Goal: Task Accomplishment & Management: Use online tool/utility

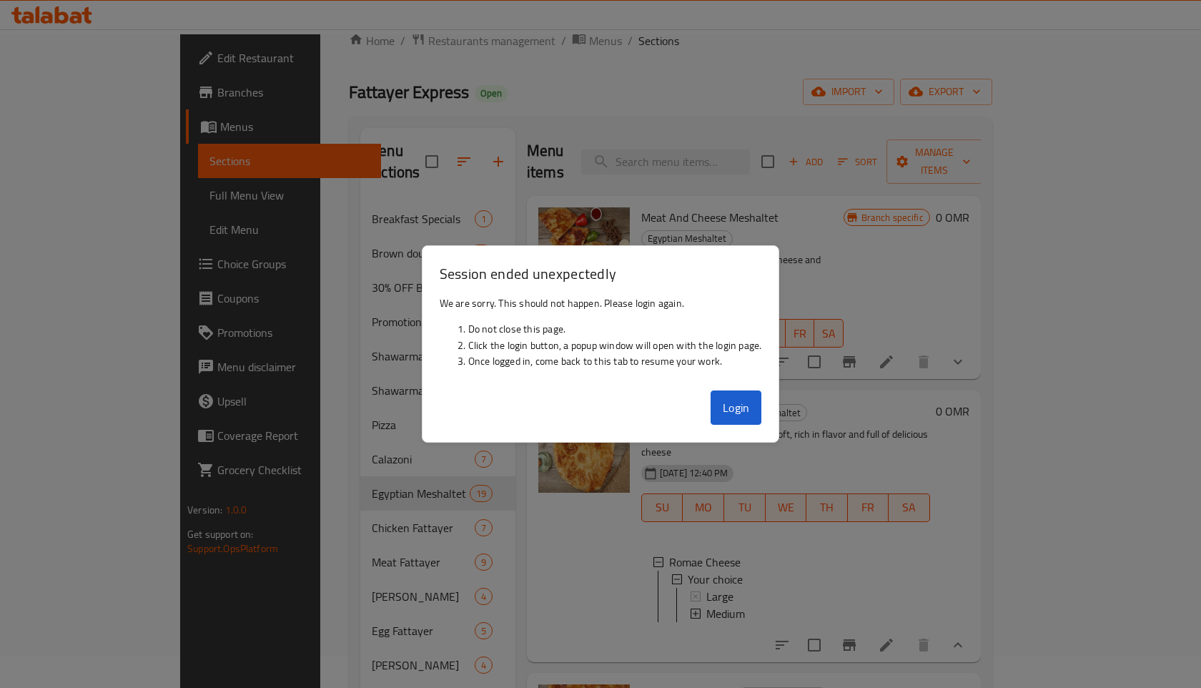
scroll to position [385, 0]
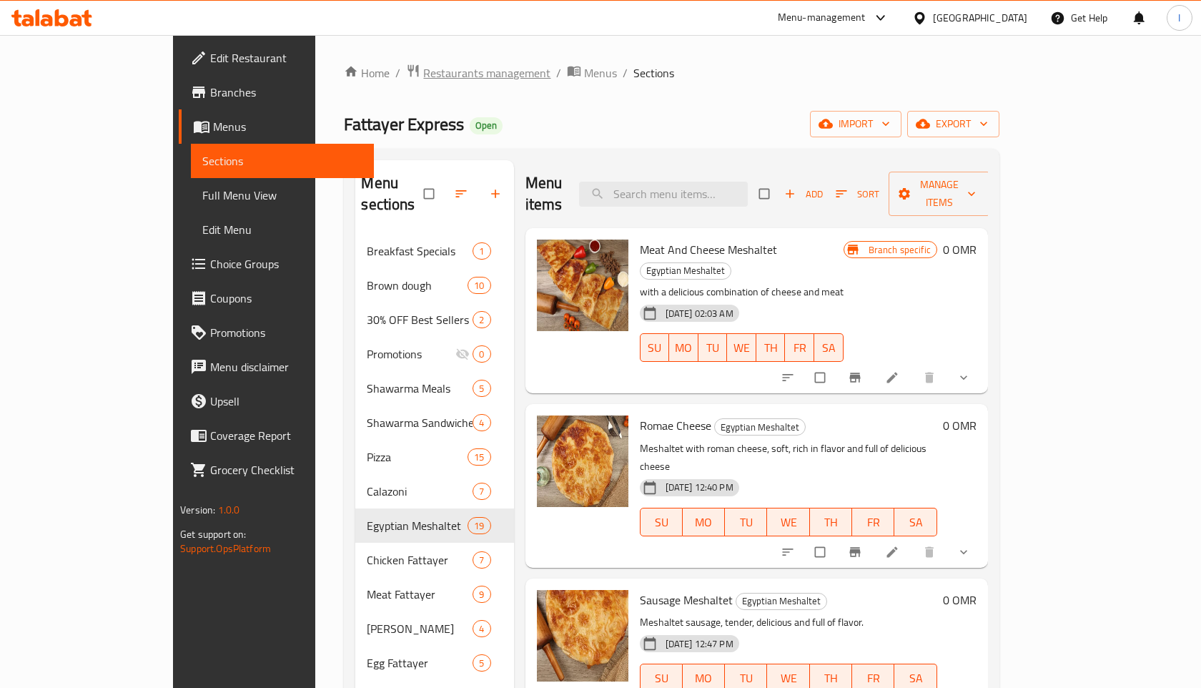
click at [423, 68] on span "Restaurants management" at bounding box center [486, 72] width 127 height 17
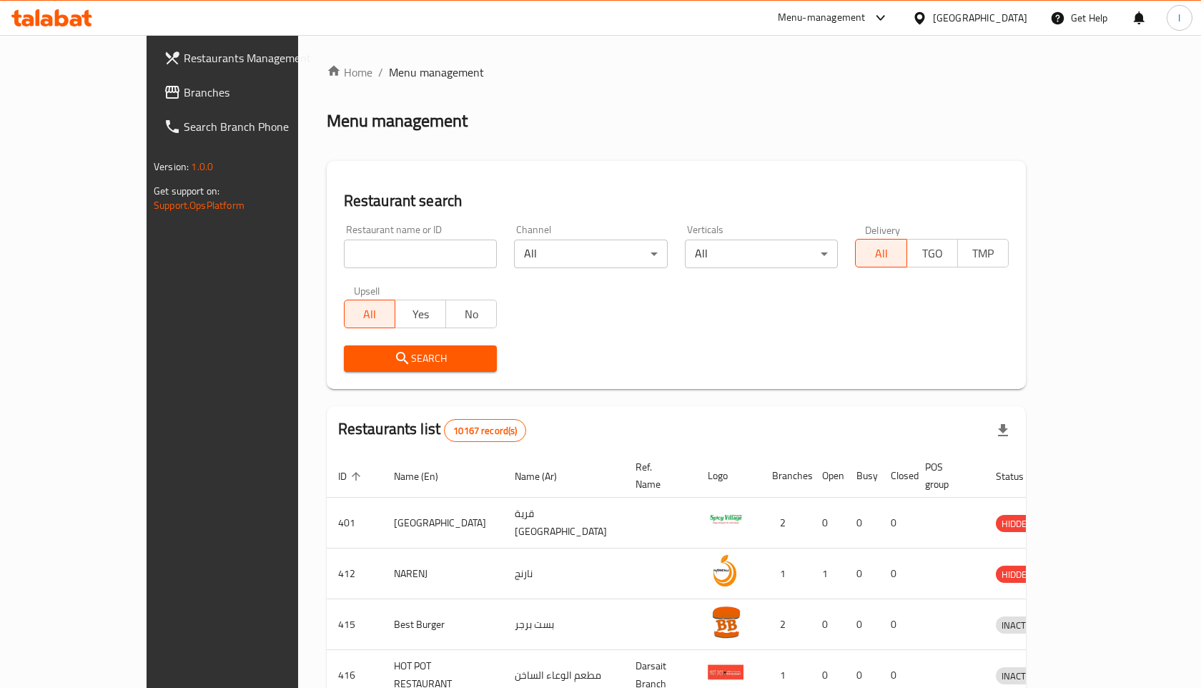
click at [401, 250] on input "search" at bounding box center [421, 253] width 154 height 29
click button "Search" at bounding box center [421, 358] width 154 height 26
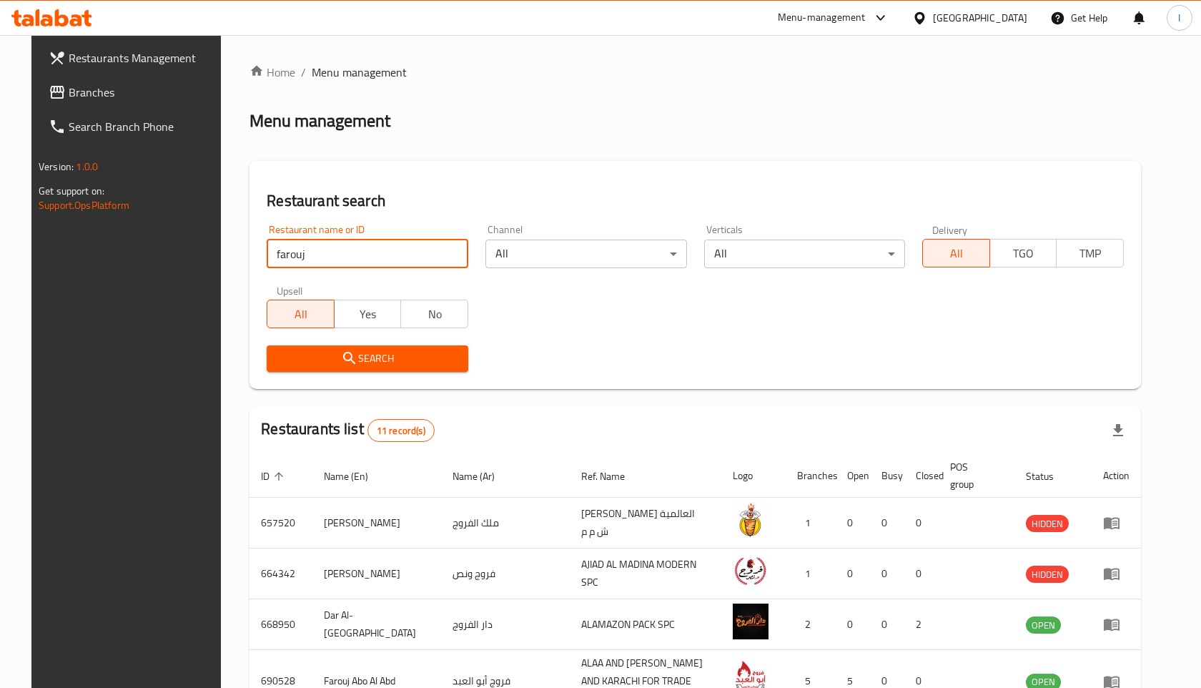
type input "farouj abo al abd"
click button "Search" at bounding box center [368, 358] width 202 height 26
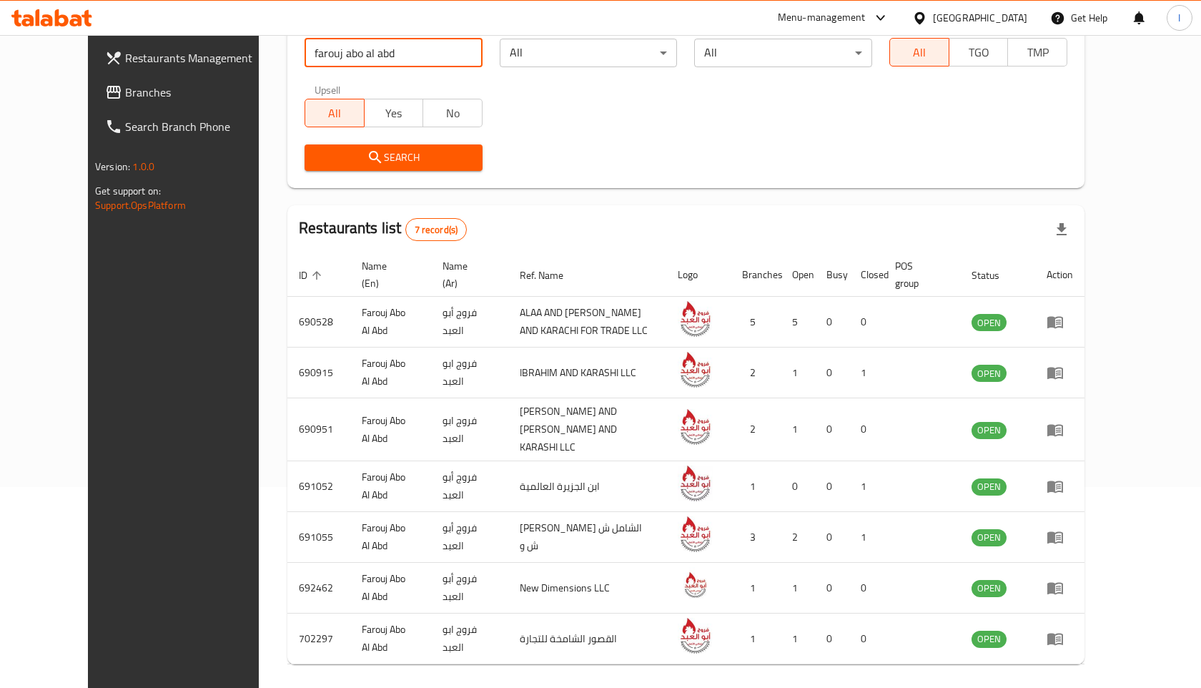
scroll to position [202, 0]
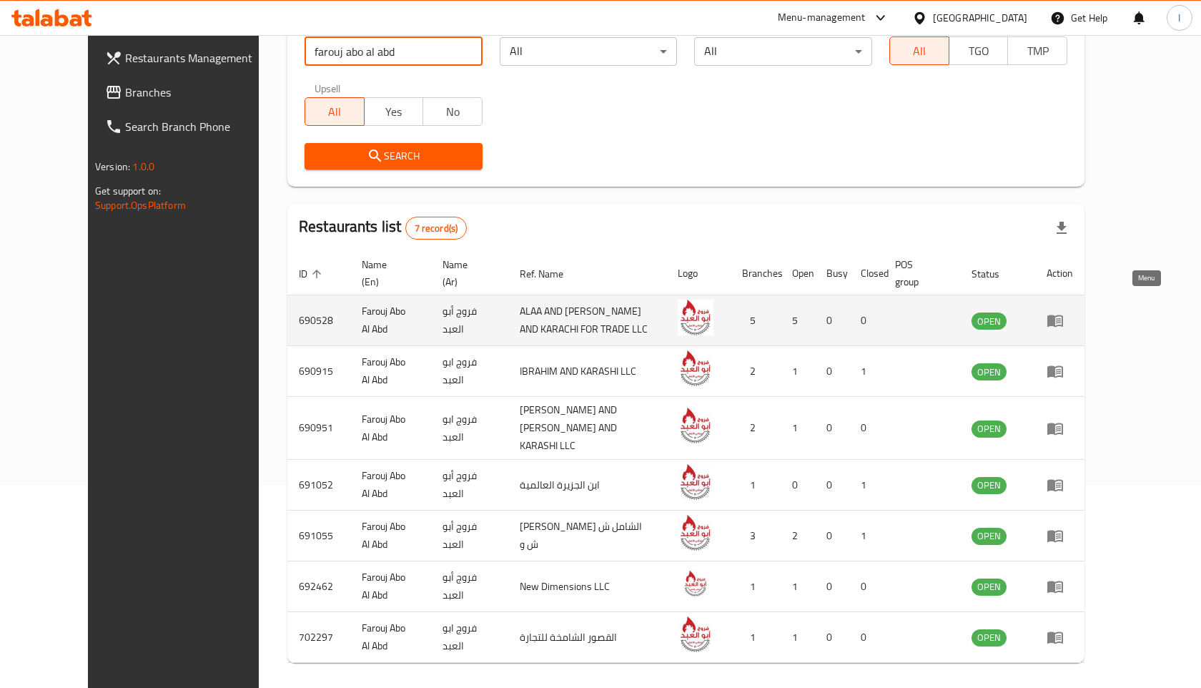
click at [1064, 312] on icon "enhanced table" at bounding box center [1055, 320] width 17 height 17
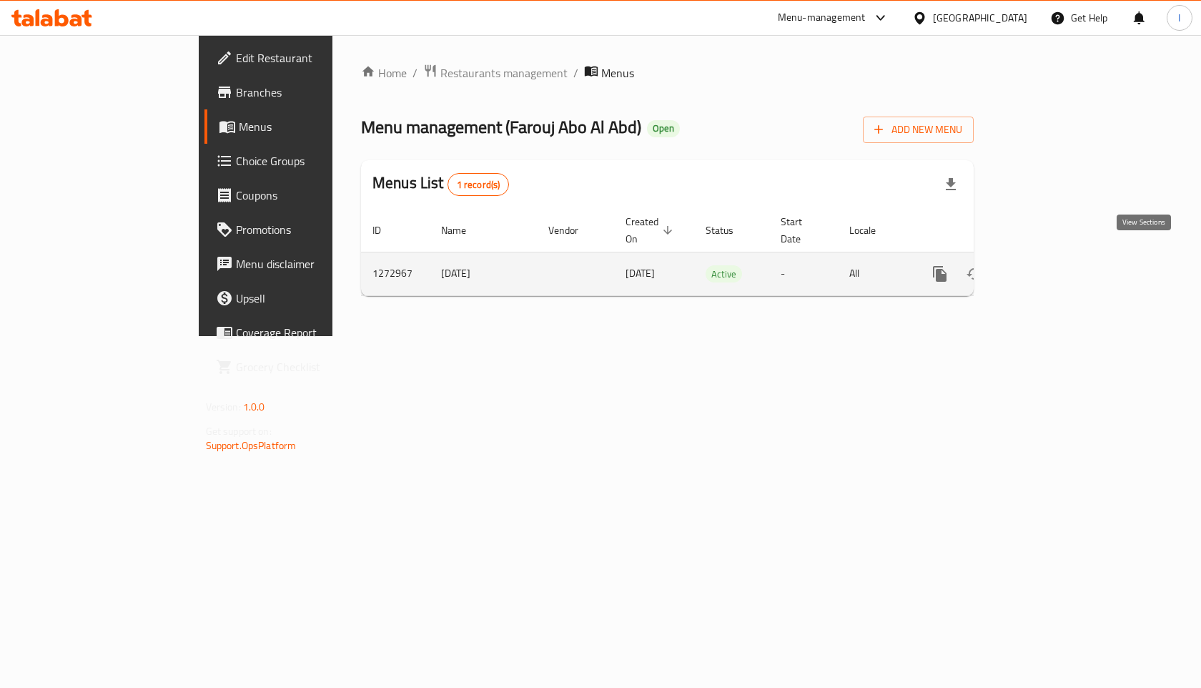
click at [1060, 257] on link "enhanced table" at bounding box center [1043, 274] width 34 height 34
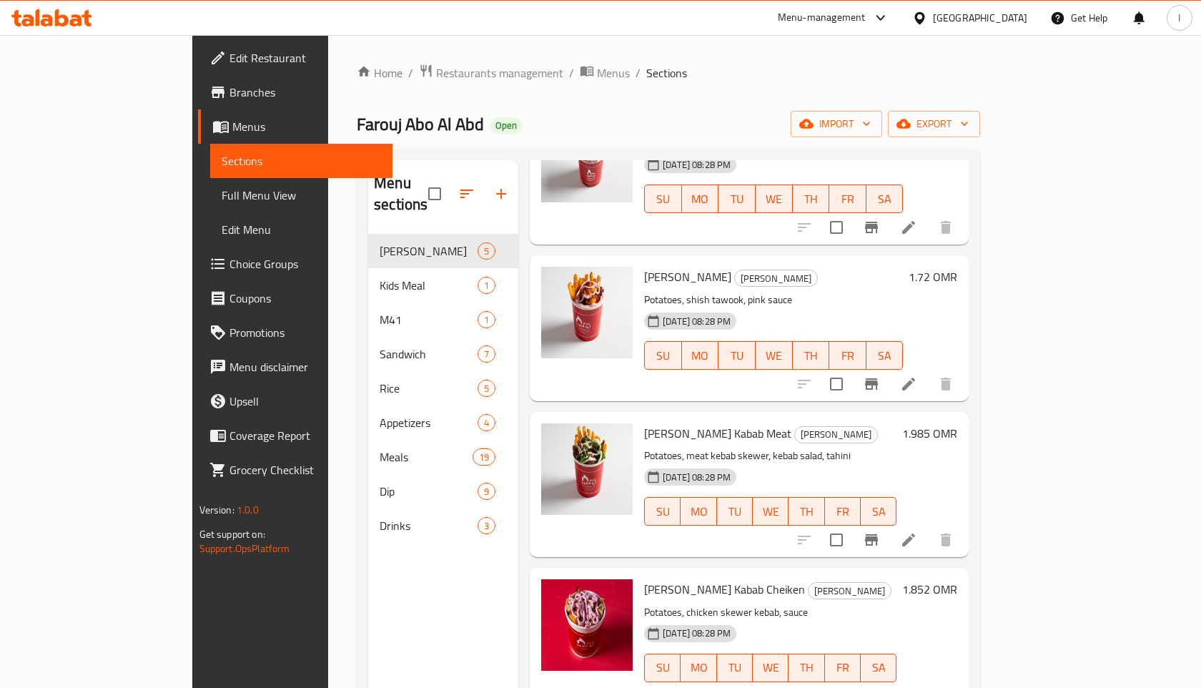
scroll to position [200, 0]
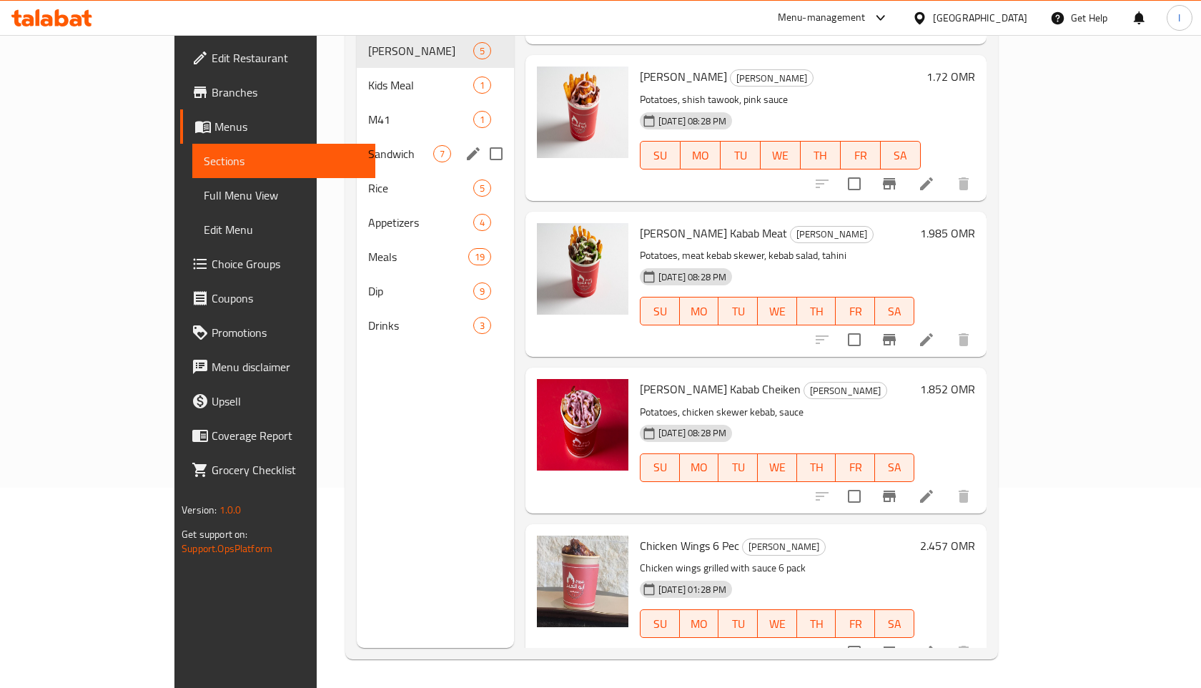
click at [368, 145] on span "Sandwich" at bounding box center [400, 153] width 65 height 17
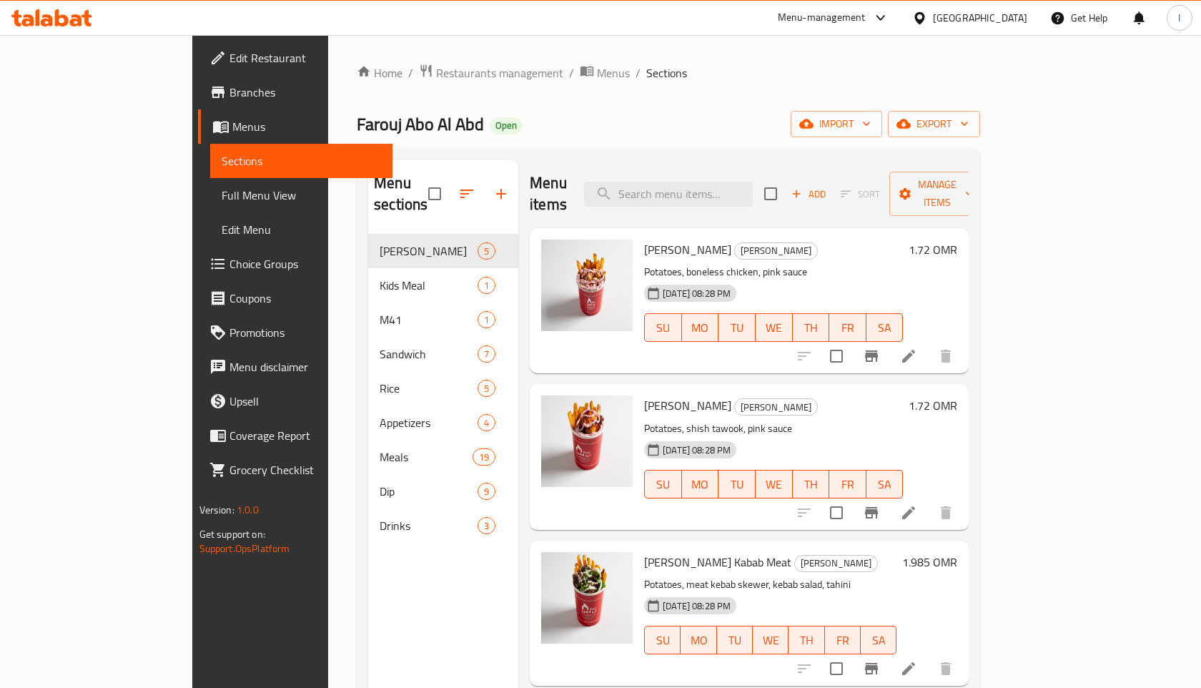
scroll to position [200, 0]
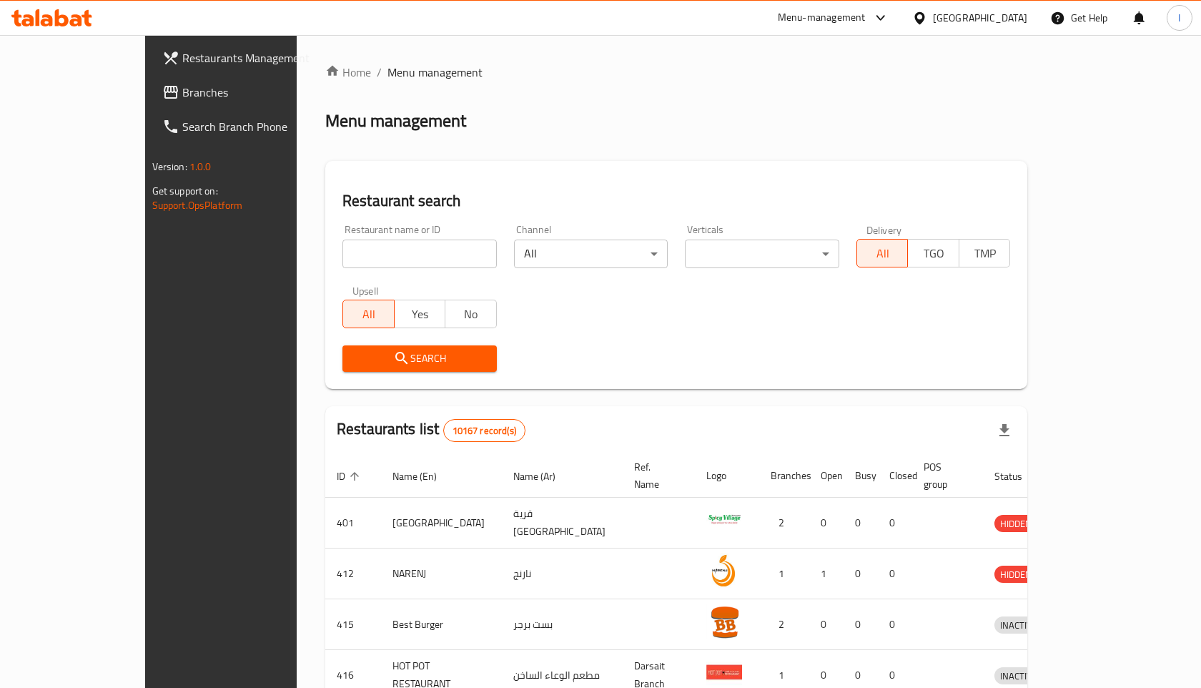
scroll to position [147, 0]
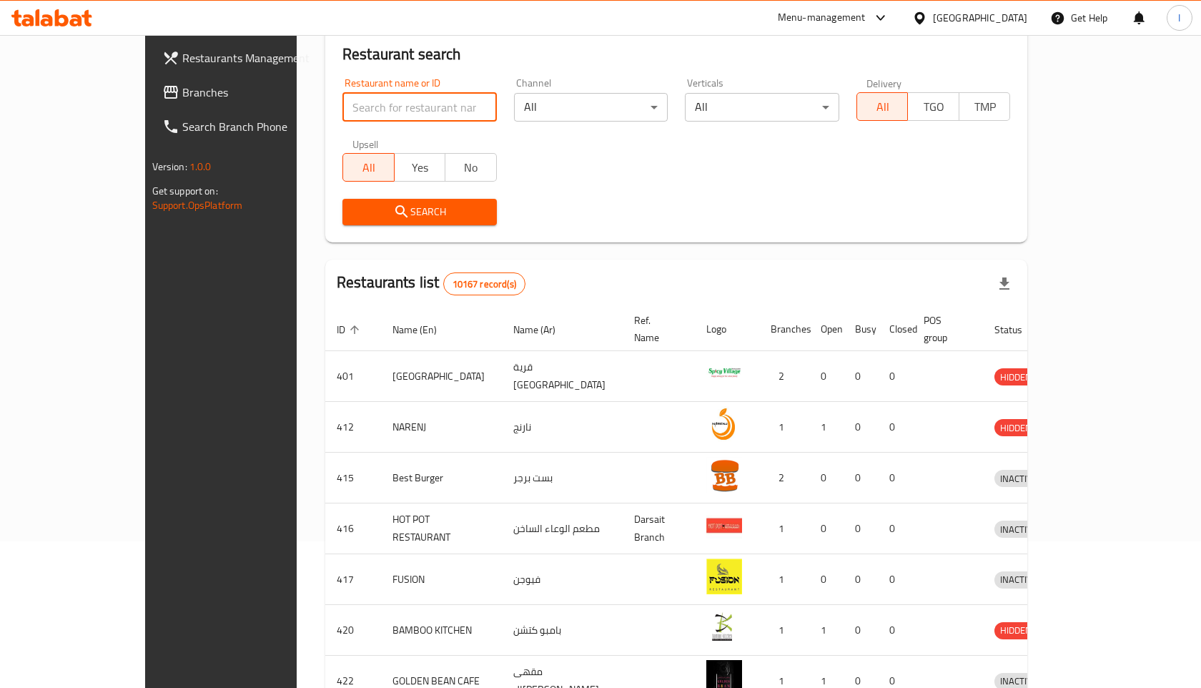
click at [389, 106] on input "search" at bounding box center [419, 107] width 154 height 29
type input "farouj"
click button "Search" at bounding box center [419, 212] width 154 height 26
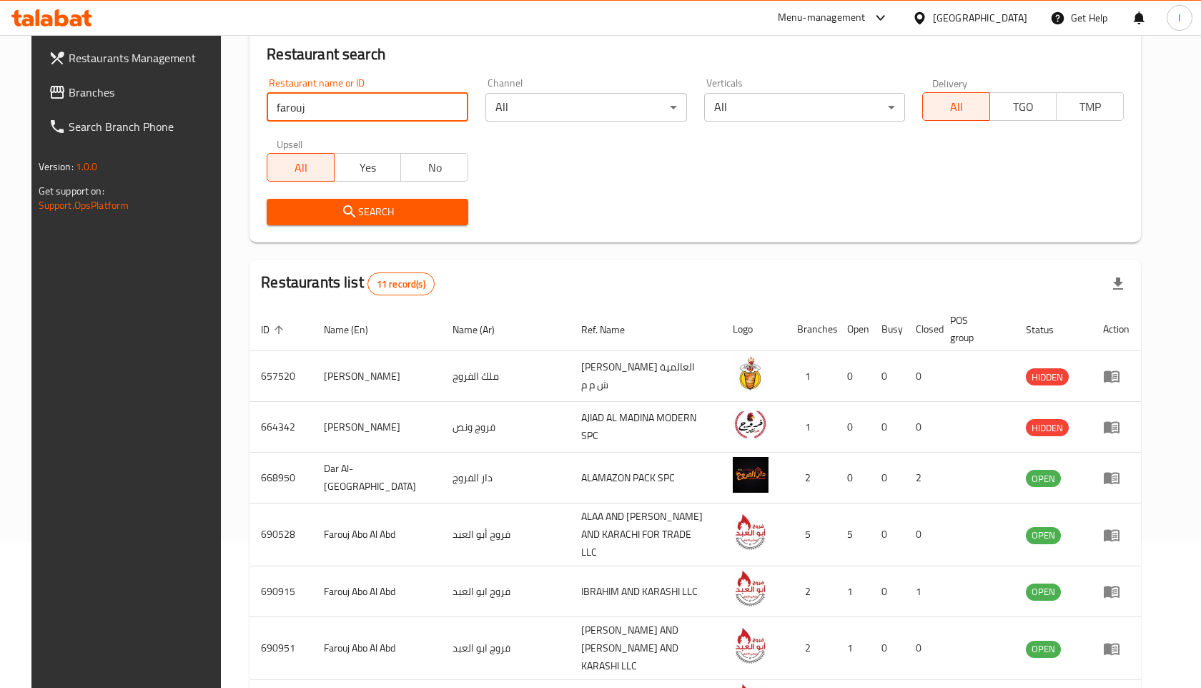
click button "Search" at bounding box center [368, 212] width 202 height 26
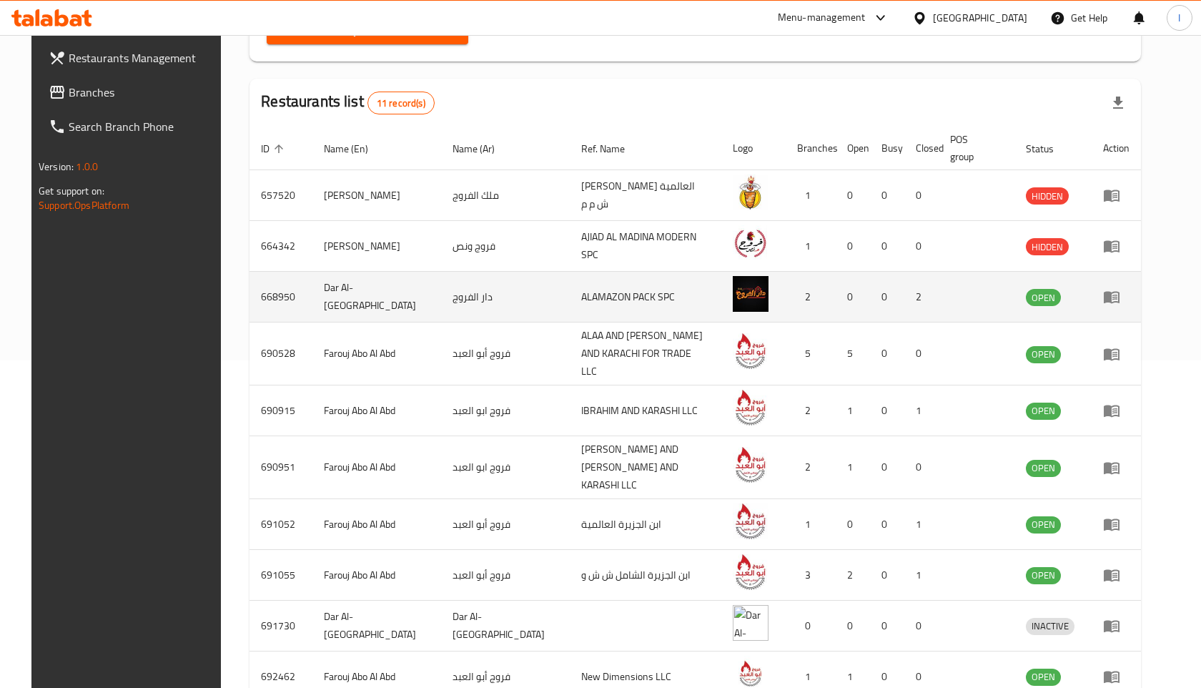
scroll to position [379, 0]
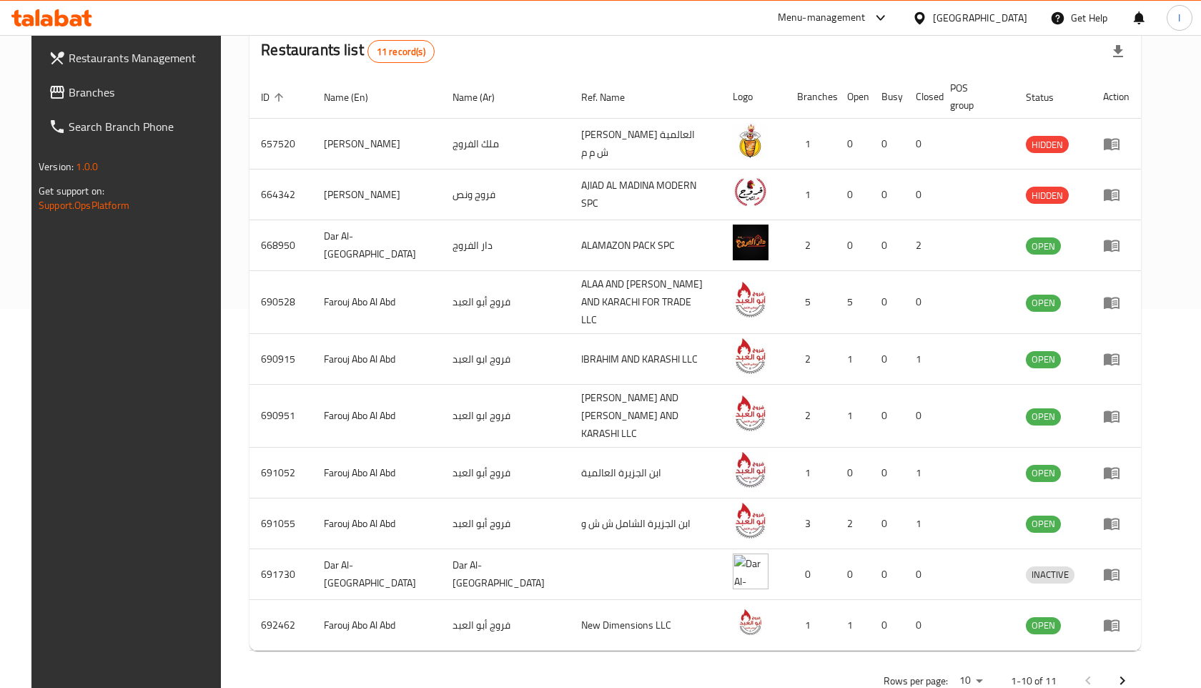
click at [1131, 672] on icon "Next page" at bounding box center [1122, 680] width 17 height 17
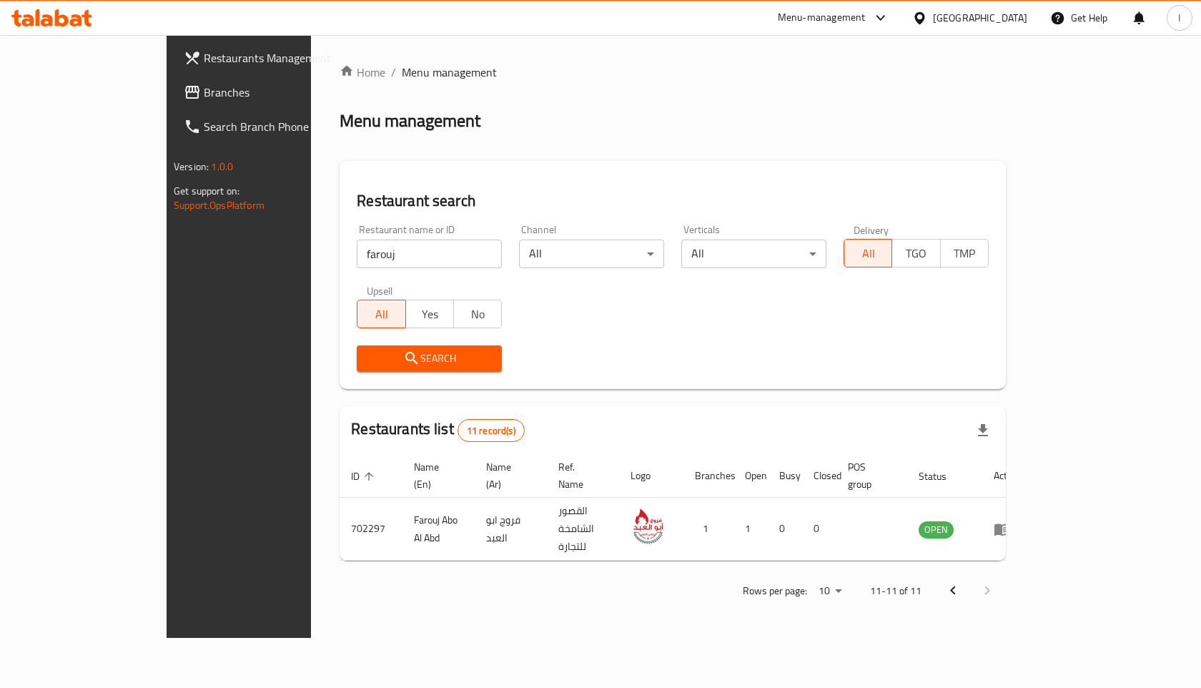
scroll to position [0, 0]
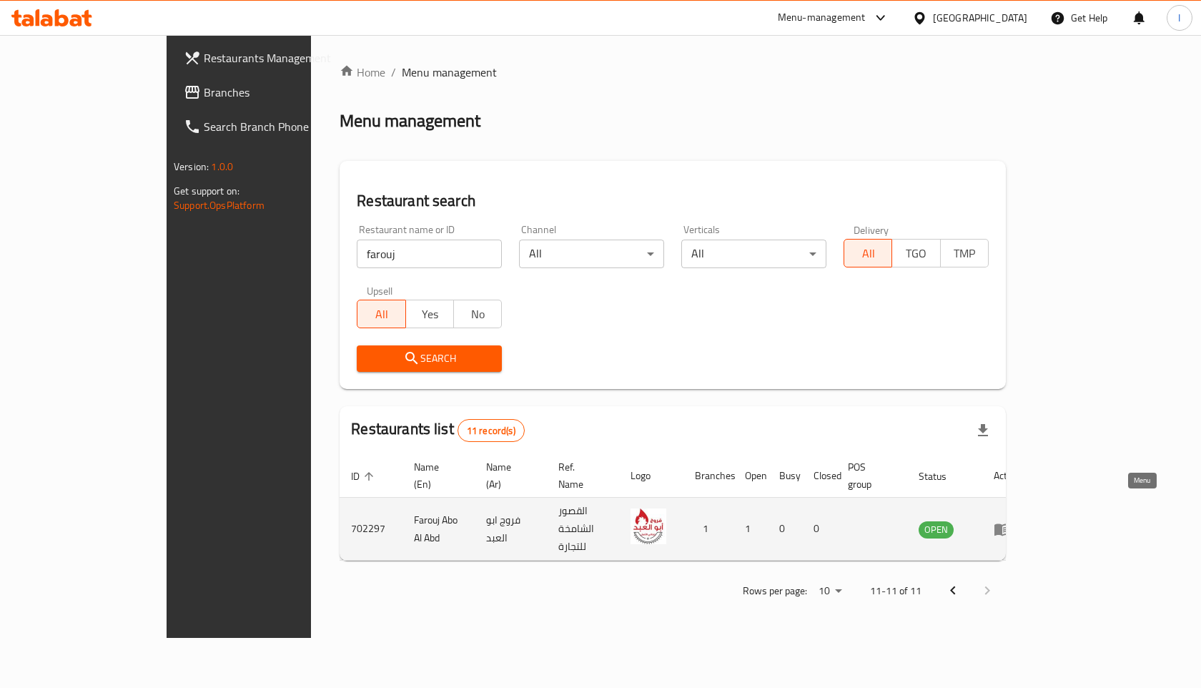
click at [1011, 520] on icon "enhanced table" at bounding box center [1002, 528] width 17 height 17
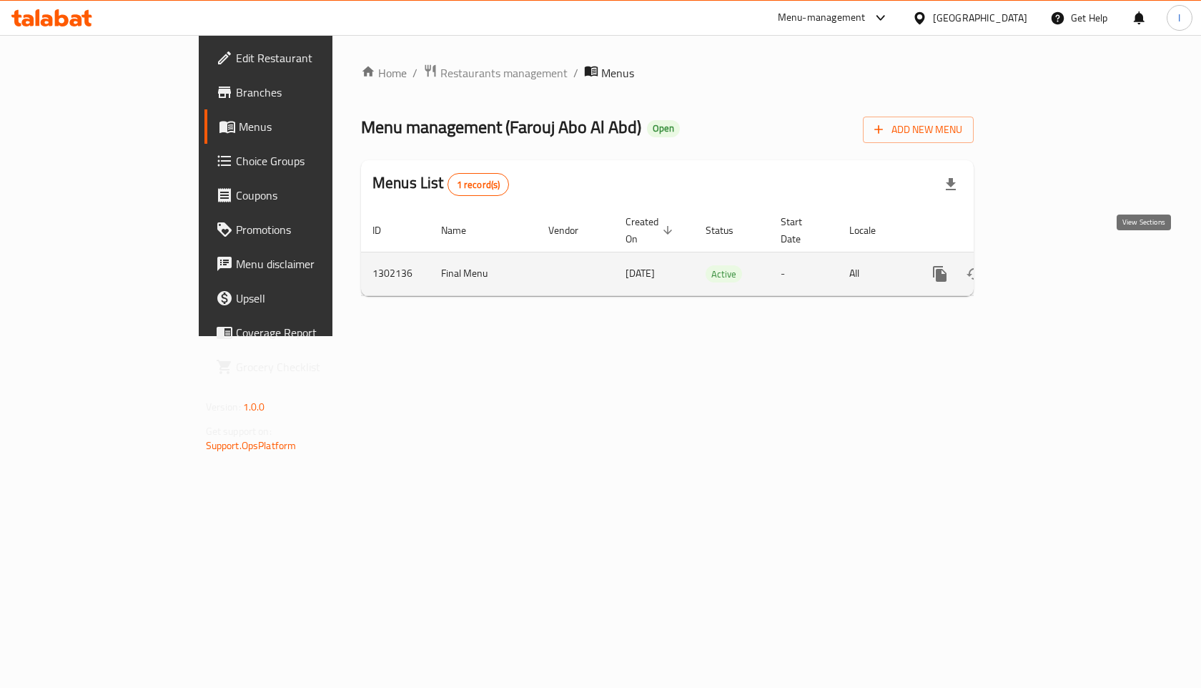
click at [1052, 265] on icon "enhanced table" at bounding box center [1042, 273] width 17 height 17
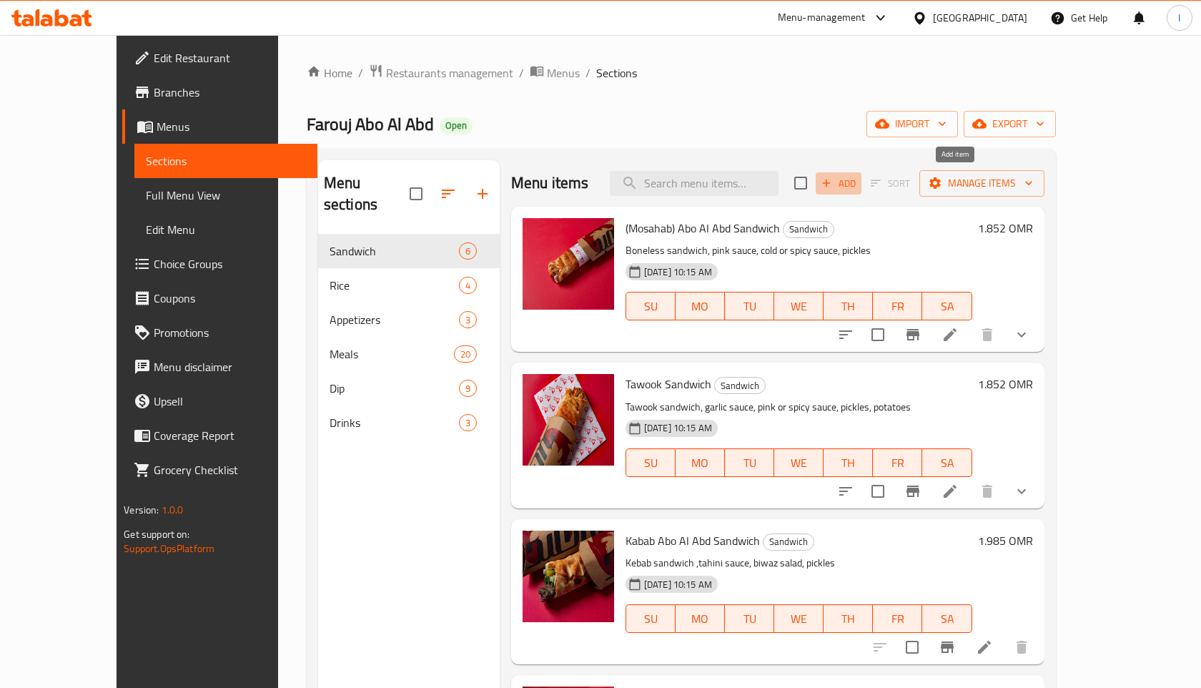
click at [833, 186] on icon "button" at bounding box center [826, 183] width 13 height 13
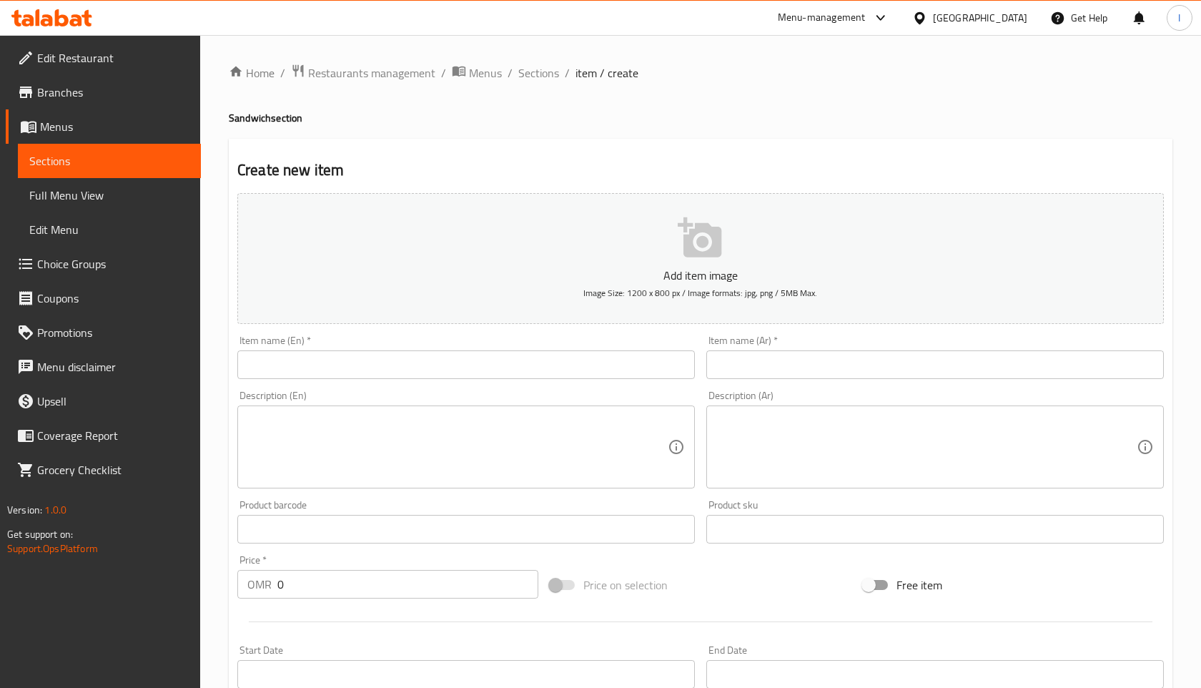
click at [402, 358] on input "text" at bounding box center [466, 364] width 458 height 29
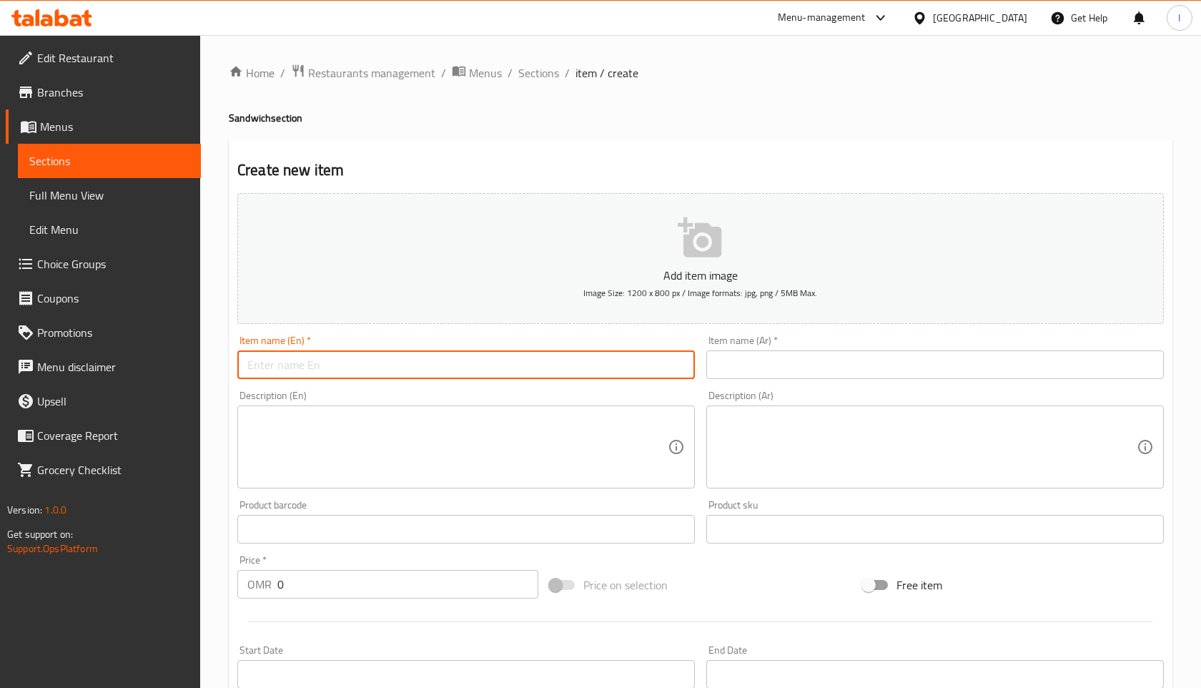
paste input "Makanek Sandwich"
type input "Makanek Sandwich"
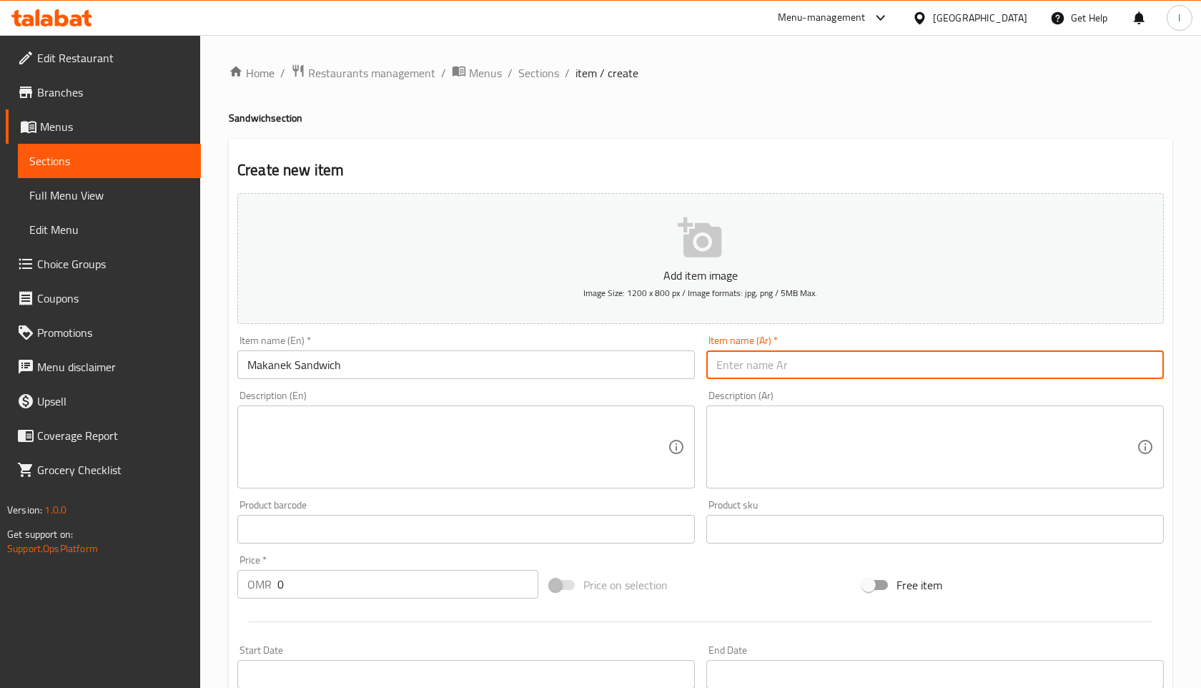
click at [790, 367] on input "text" at bounding box center [935, 364] width 458 height 29
type input "ش"
drag, startPoint x: 816, startPoint y: 365, endPoint x: 701, endPoint y: 368, distance: 115.1
click at [700, 368] on div "Add item image Image Size: 1200 x 800 px / Image formats: jpg, png / 5MB Max. I…" at bounding box center [701, 495] width 938 height 616
type input "سندويتش مقانق"
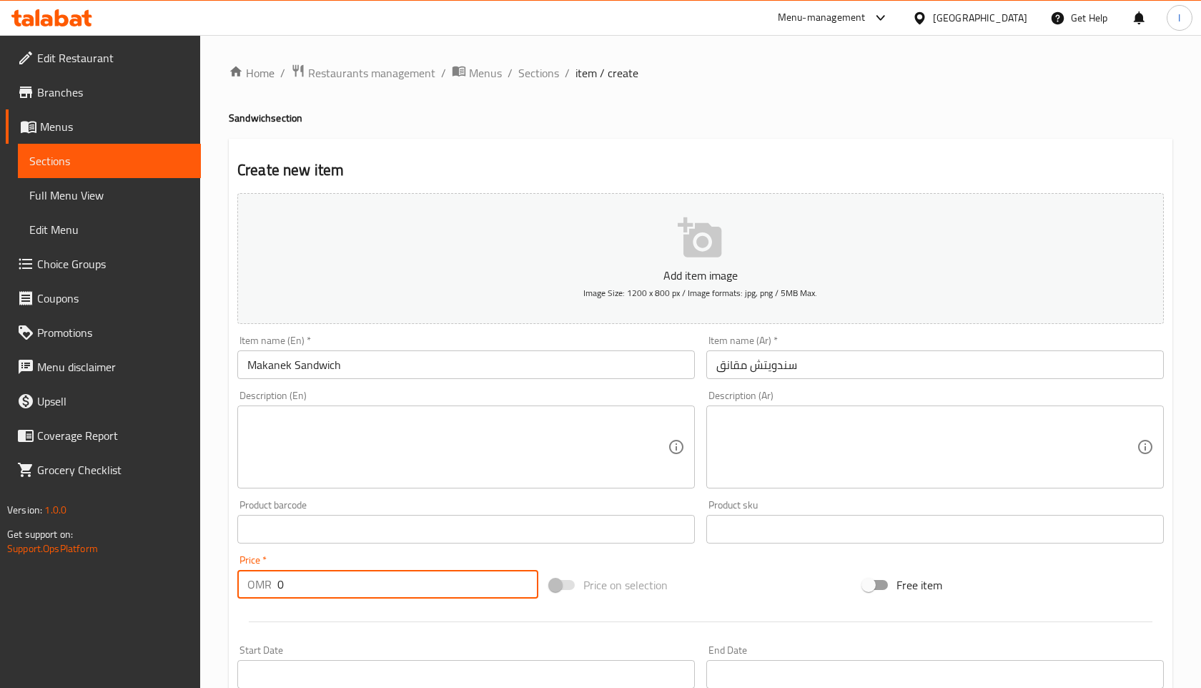
drag, startPoint x: 275, startPoint y: 584, endPoint x: 297, endPoint y: 585, distance: 22.2
click at [297, 585] on div "OMR 0 Price *" at bounding box center [387, 584] width 301 height 29
paste input "1.985"
type input "1.985"
click at [692, 244] on icon "button" at bounding box center [700, 237] width 44 height 40
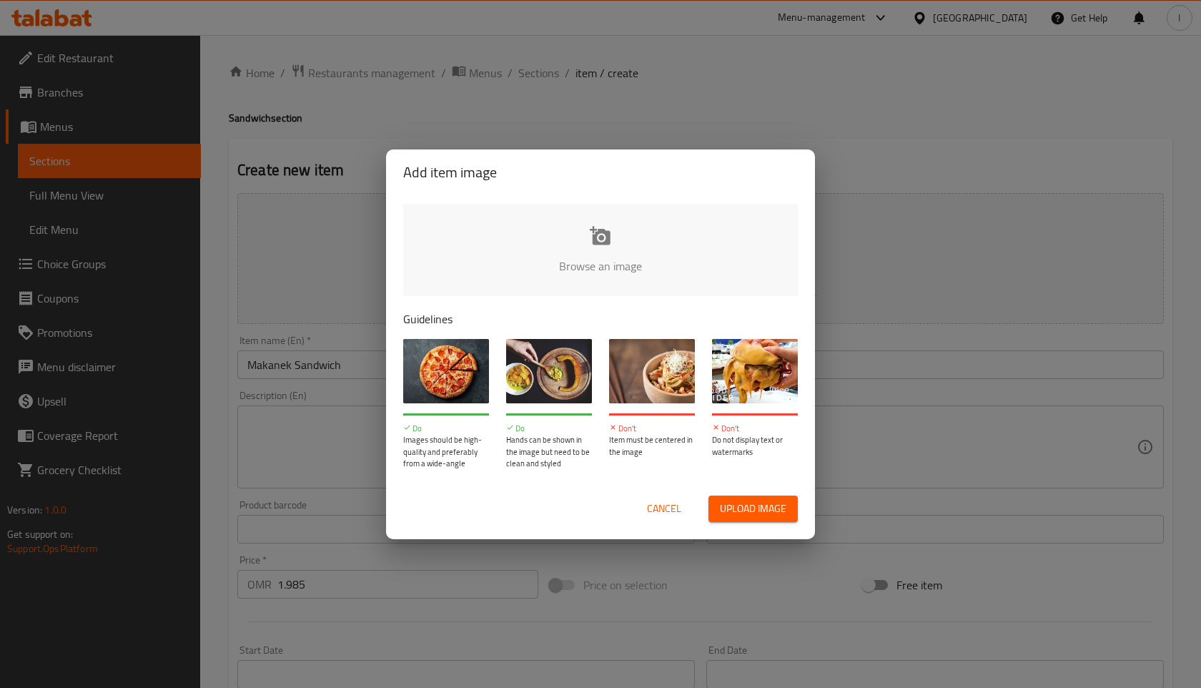
click at [577, 229] on input "file" at bounding box center [1083, 271] width 1361 height 134
type input "C:\fakepath\WhatsApp Image 2025-08-14 at 7.41.13 PM.jpeg"
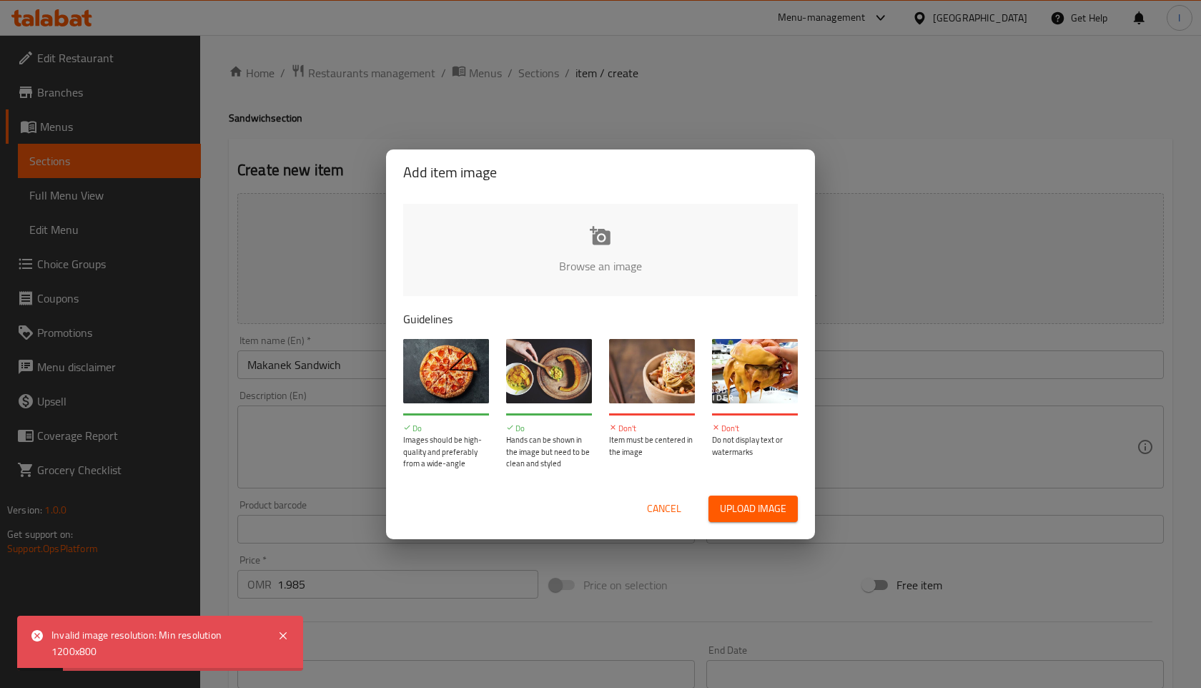
click at [697, 3] on div "Add item image Browse an image Guidelines Do Images should be high-quality and …" at bounding box center [600, 344] width 1201 height 688
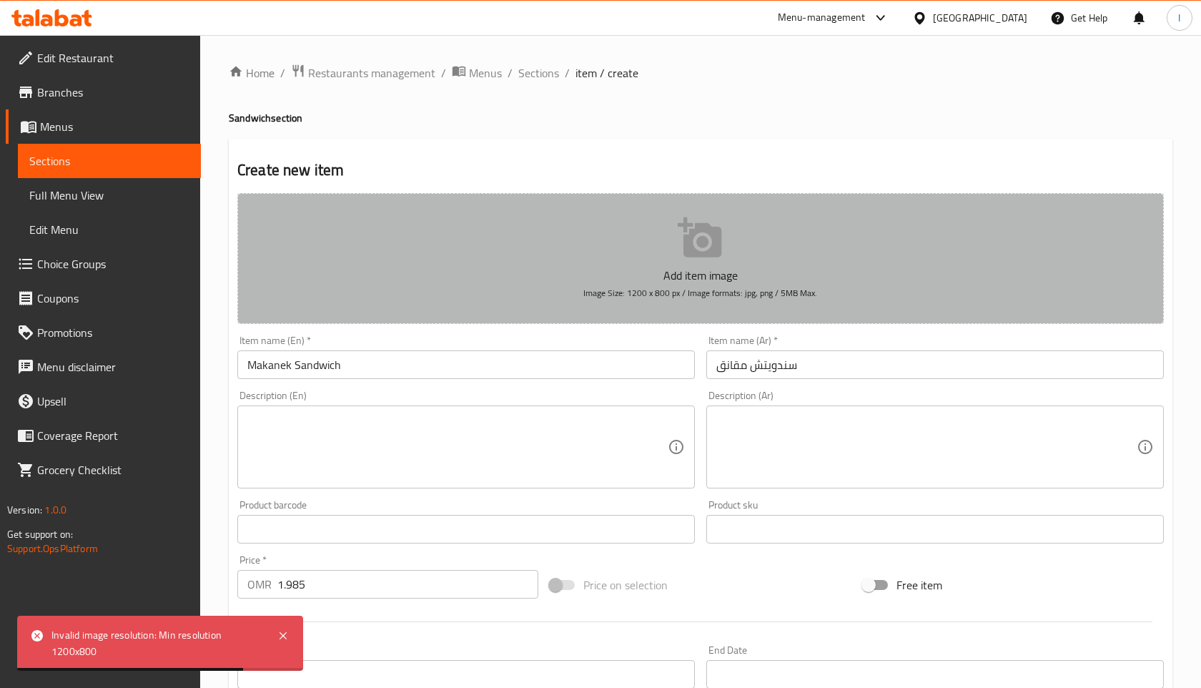
click at [708, 238] on icon "button" at bounding box center [701, 238] width 46 height 46
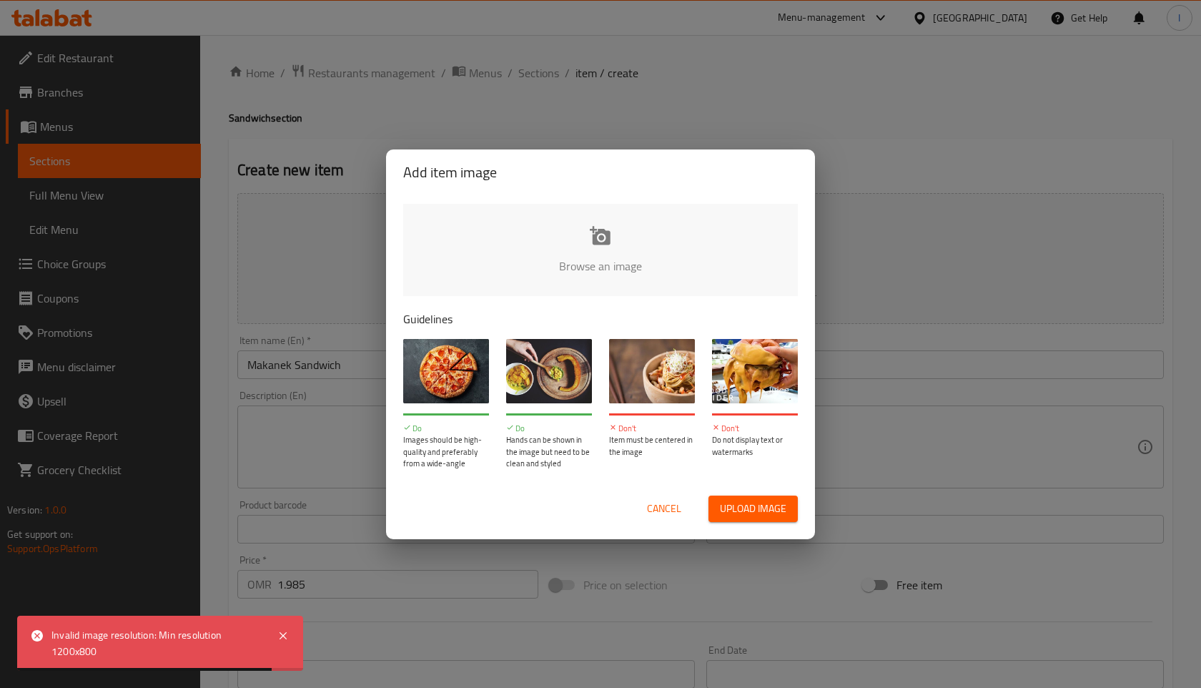
click at [628, 237] on input "file" at bounding box center [1083, 271] width 1361 height 134
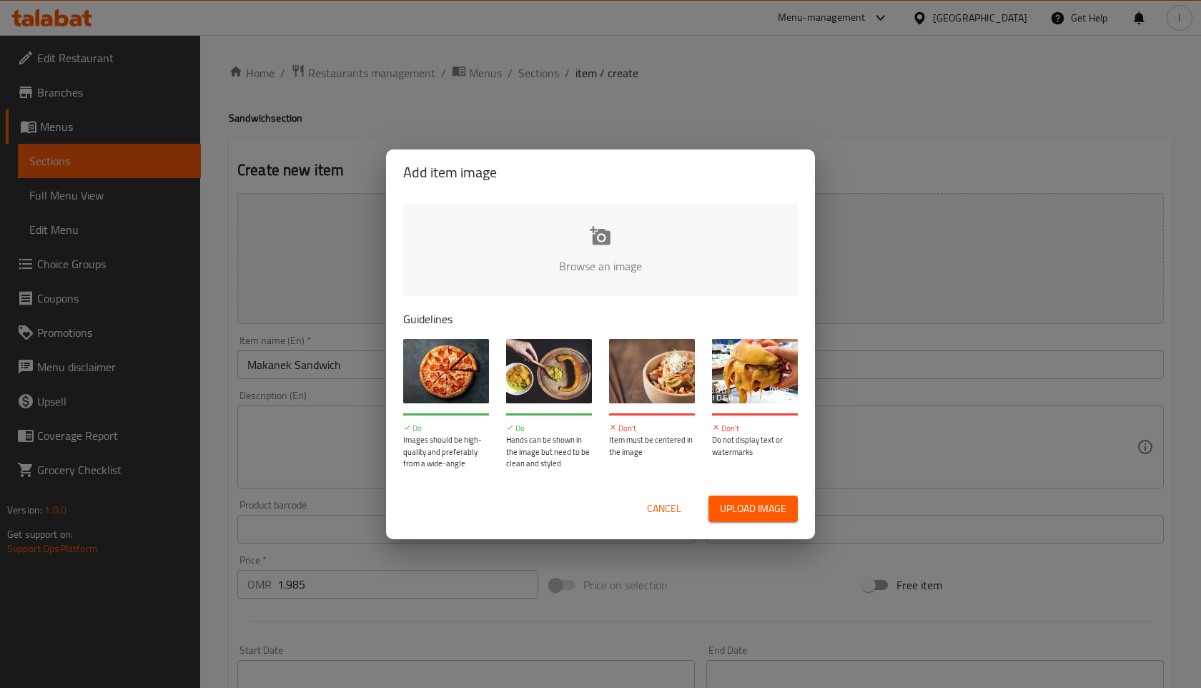
type input "C:\fakepath\WhatsApp Image 2025-08-14 at 7.41.13 PM (1).jpeg"
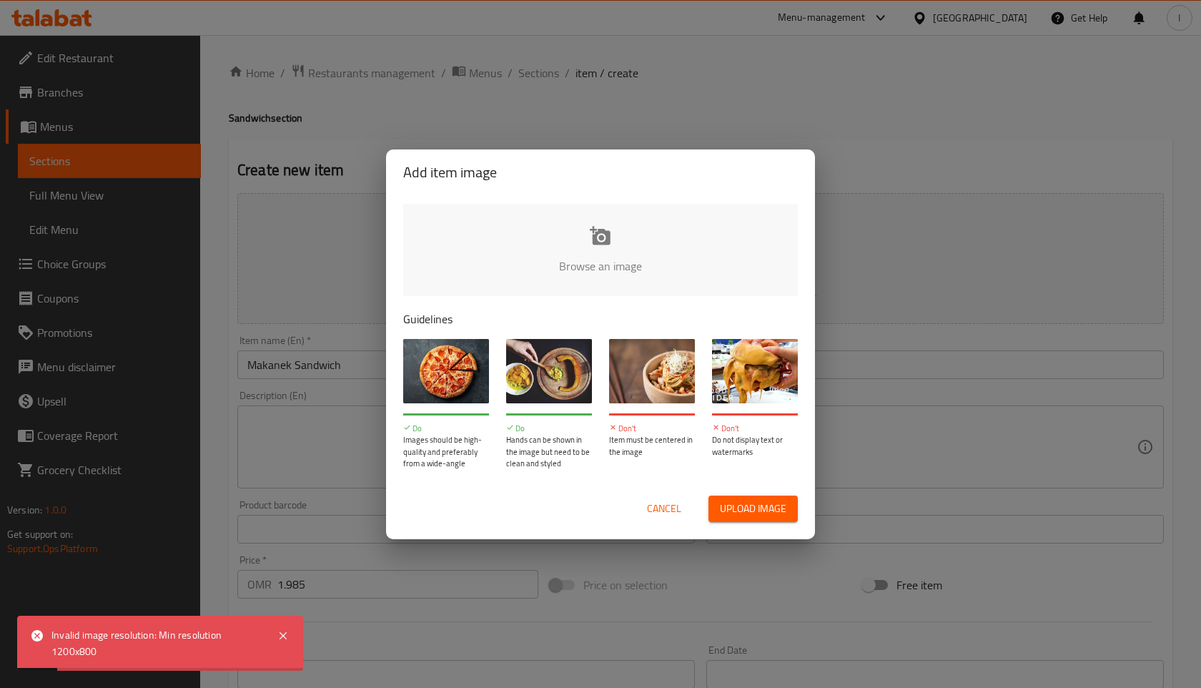
click at [666, 509] on span "Cancel" at bounding box center [664, 509] width 34 height 18
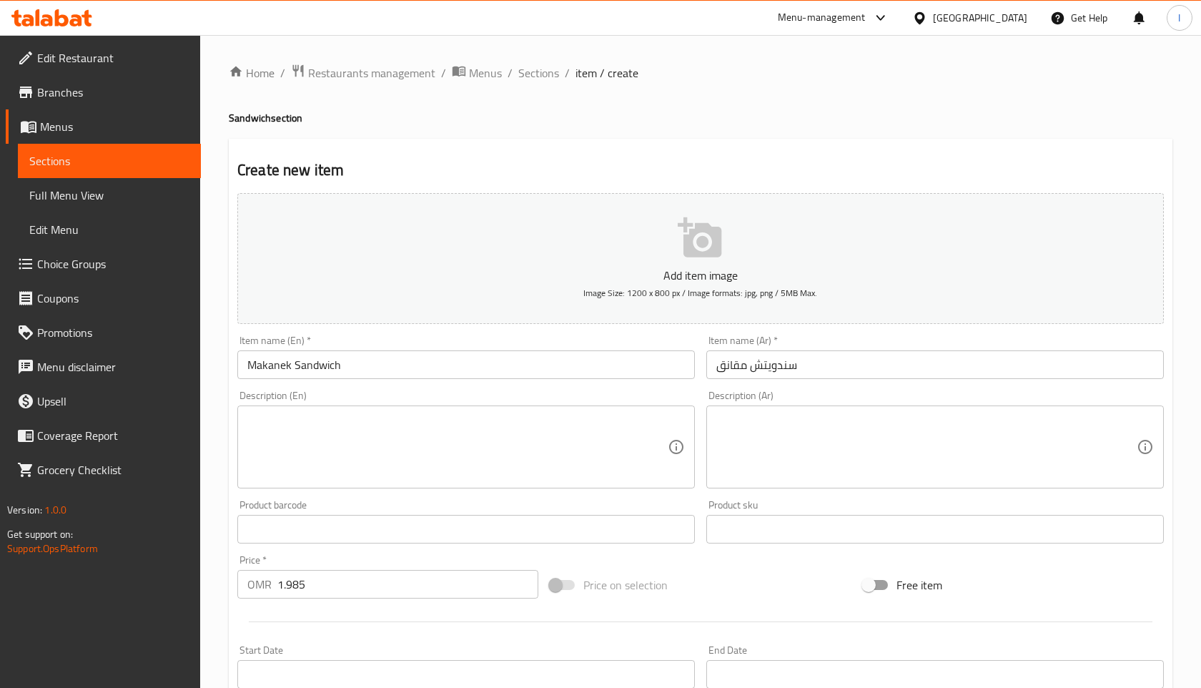
click at [704, 252] on icon "button" at bounding box center [700, 237] width 44 height 40
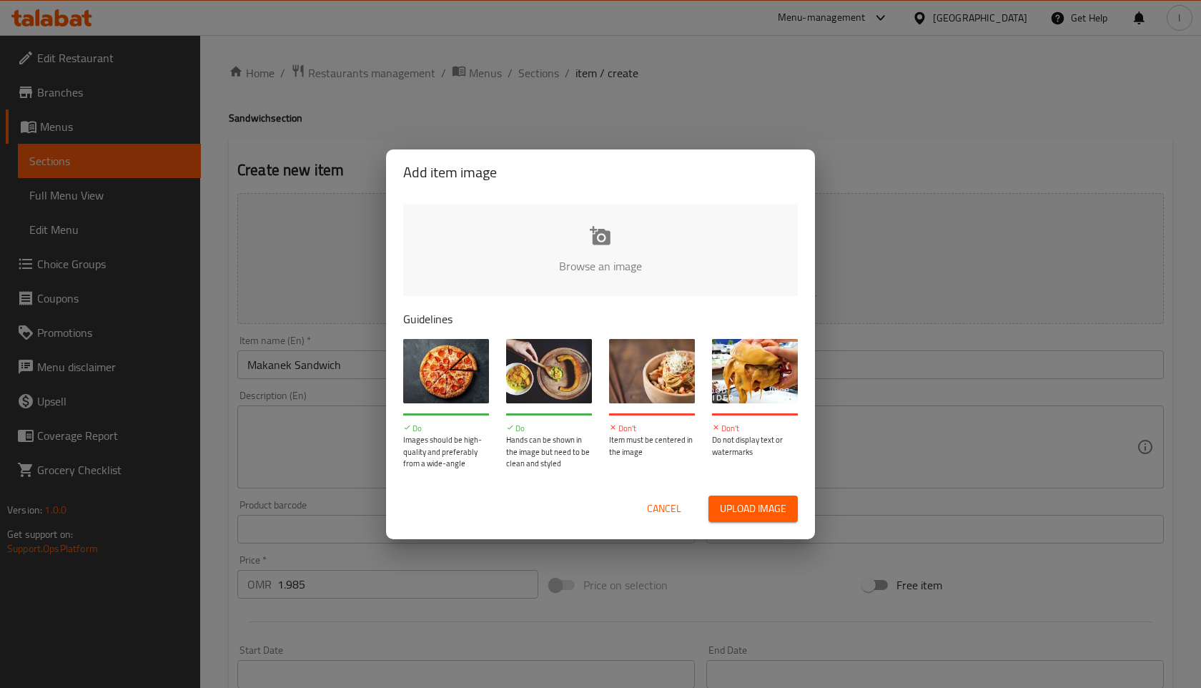
click at [598, 245] on input "file" at bounding box center [1083, 271] width 1361 height 134
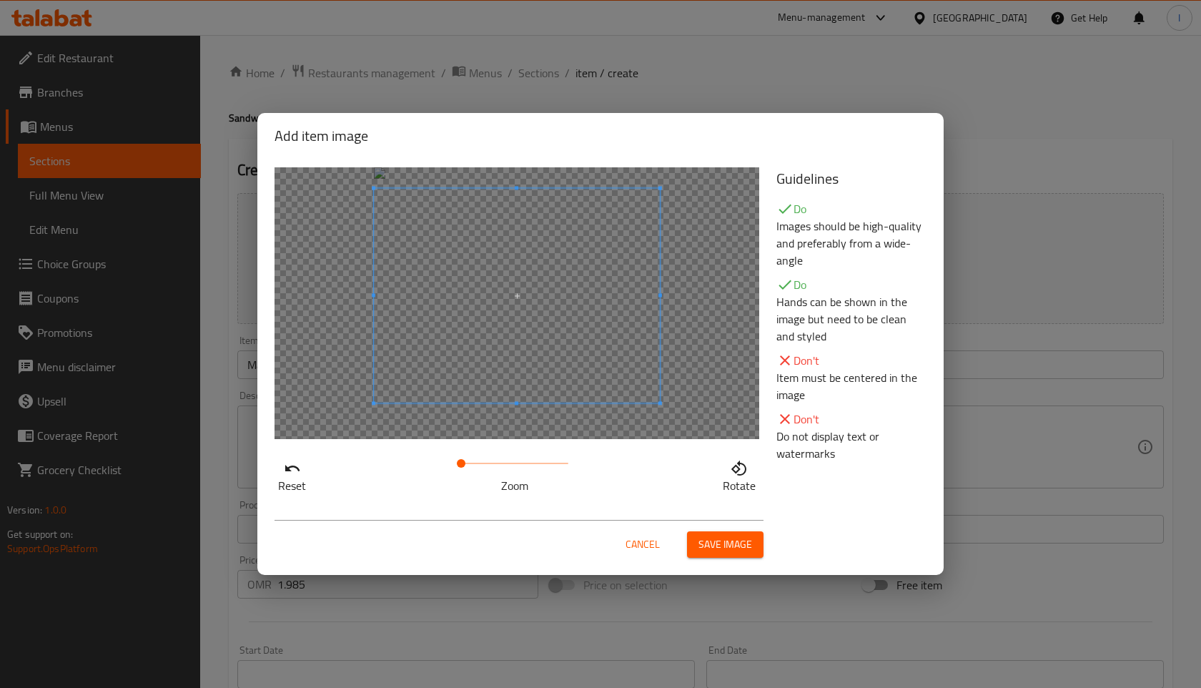
click at [556, 242] on span at bounding box center [517, 295] width 286 height 214
click at [528, 405] on span at bounding box center [517, 302] width 286 height 214
click at [739, 551] on span "Save image" at bounding box center [725, 544] width 54 height 18
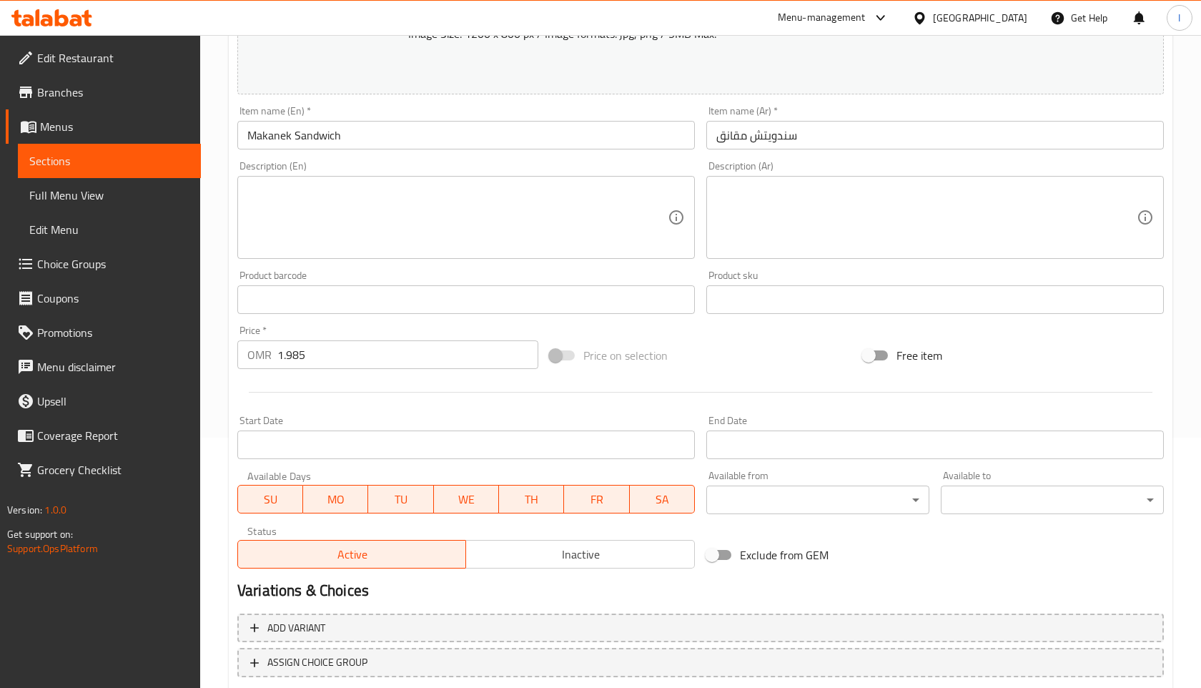
scroll to position [343, 0]
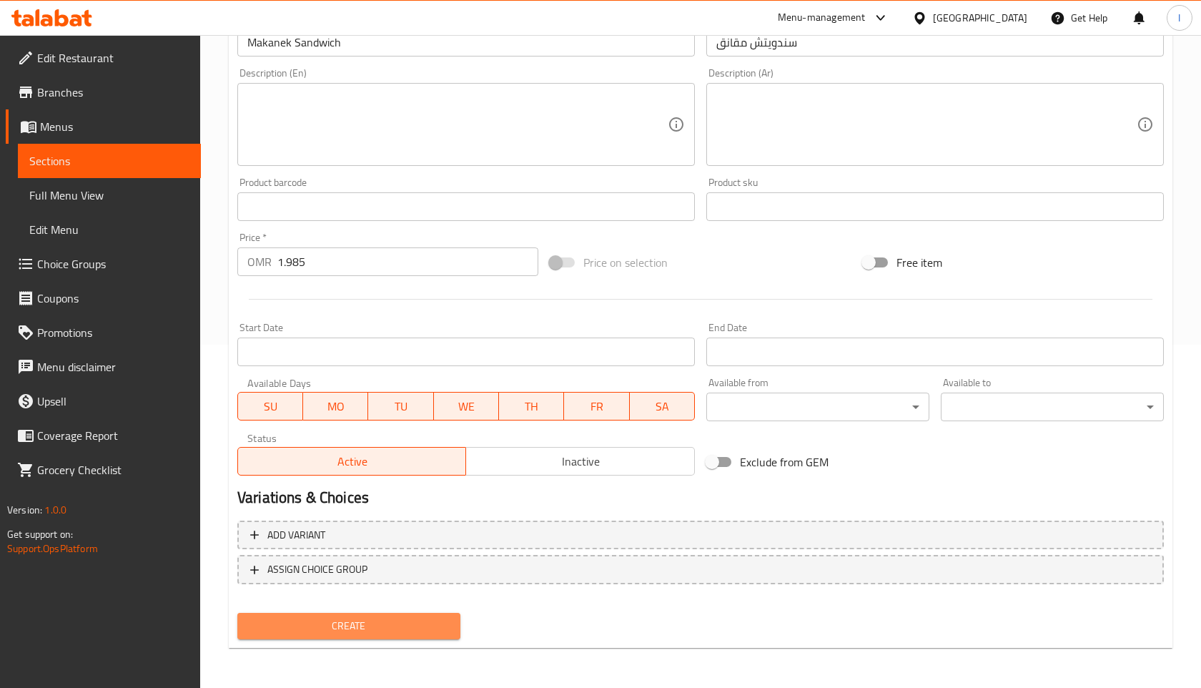
click at [332, 631] on span "Create" at bounding box center [349, 626] width 200 height 18
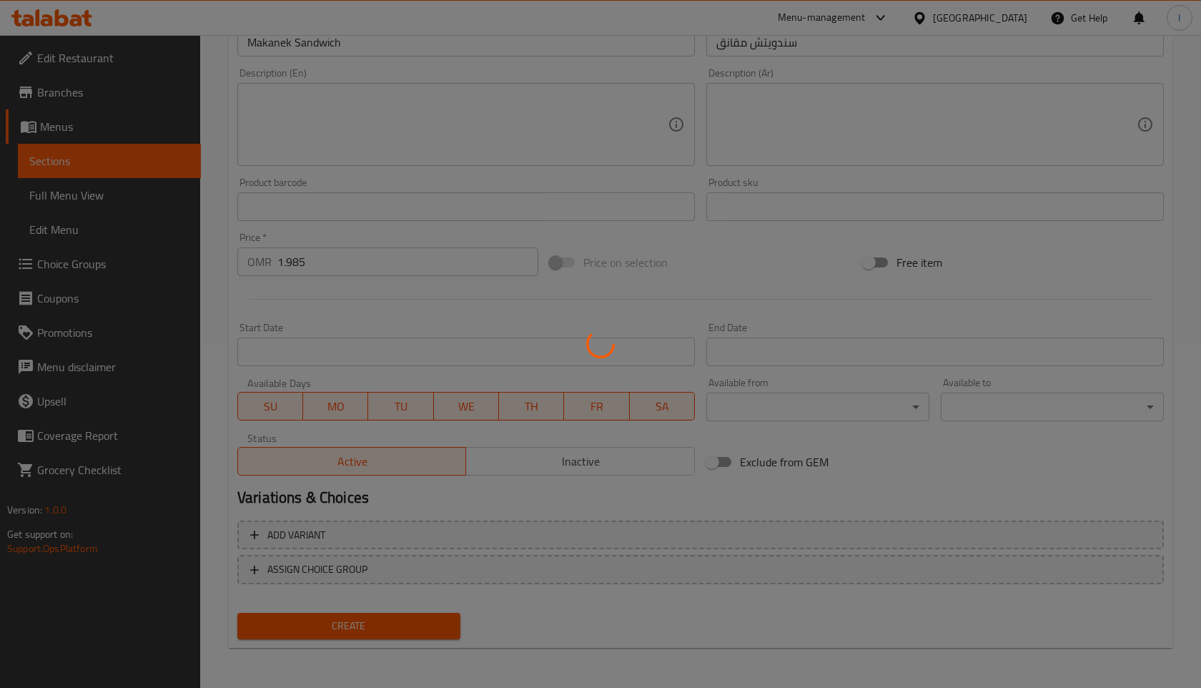
type input "0"
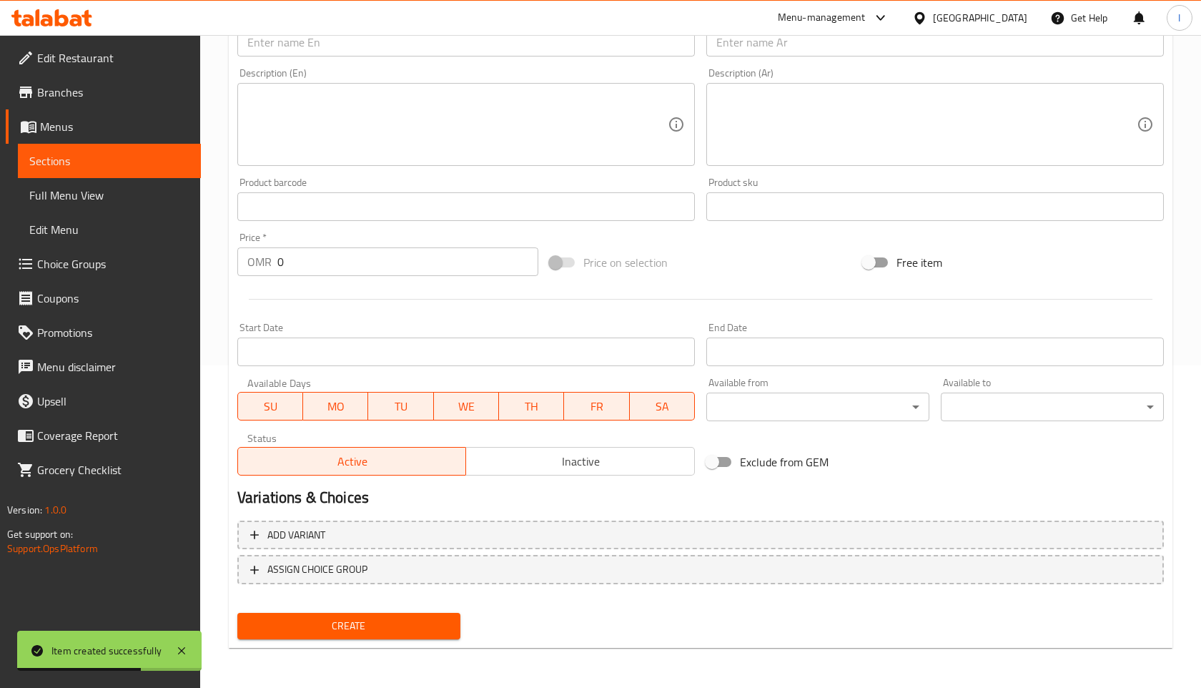
scroll to position [0, 0]
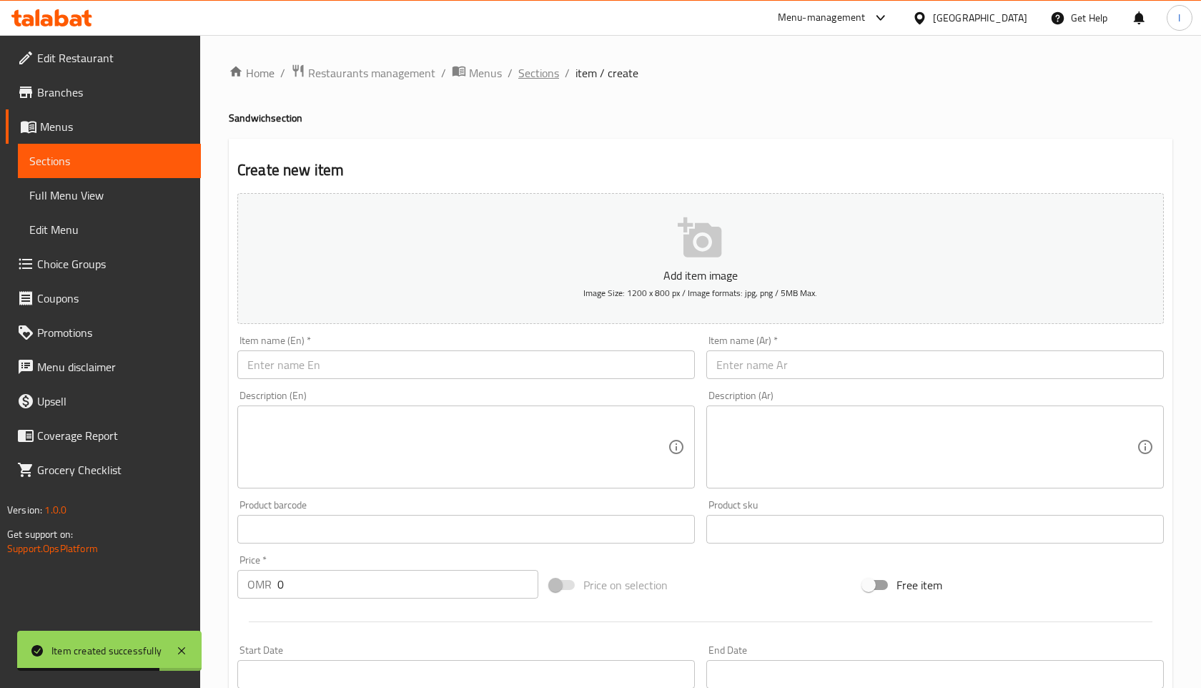
click at [549, 76] on span "Sections" at bounding box center [538, 72] width 41 height 17
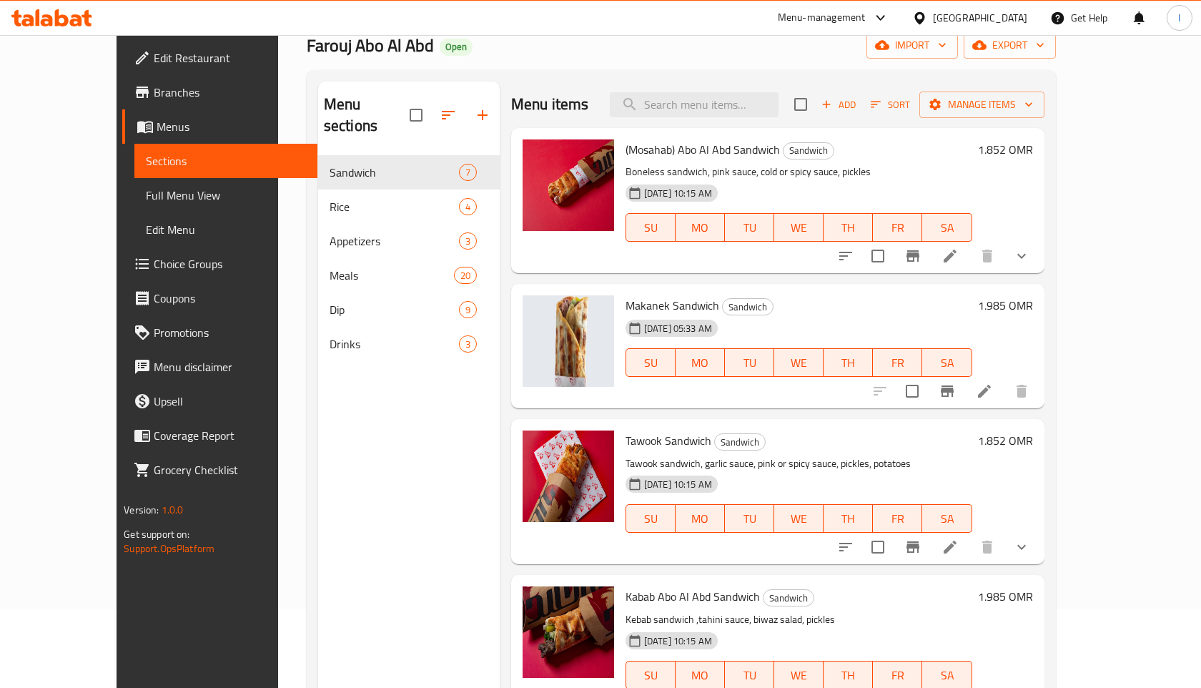
scroll to position [64, 0]
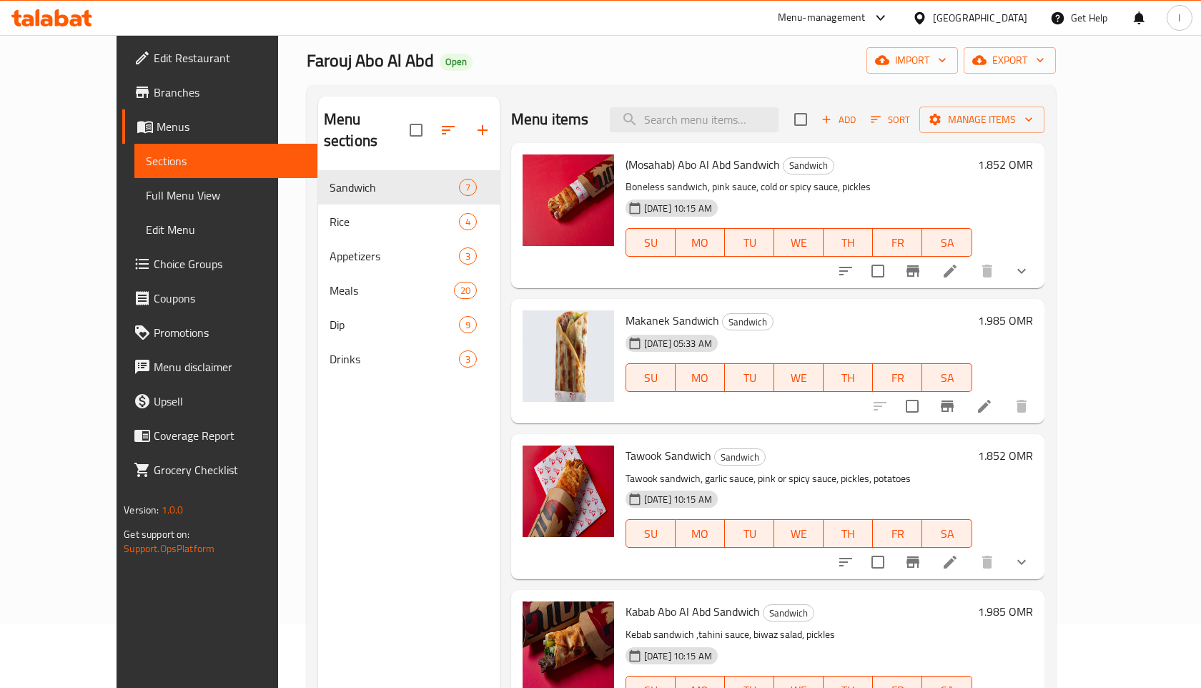
click at [1033, 323] on h6 "1.985 OMR" at bounding box center [1005, 320] width 55 height 20
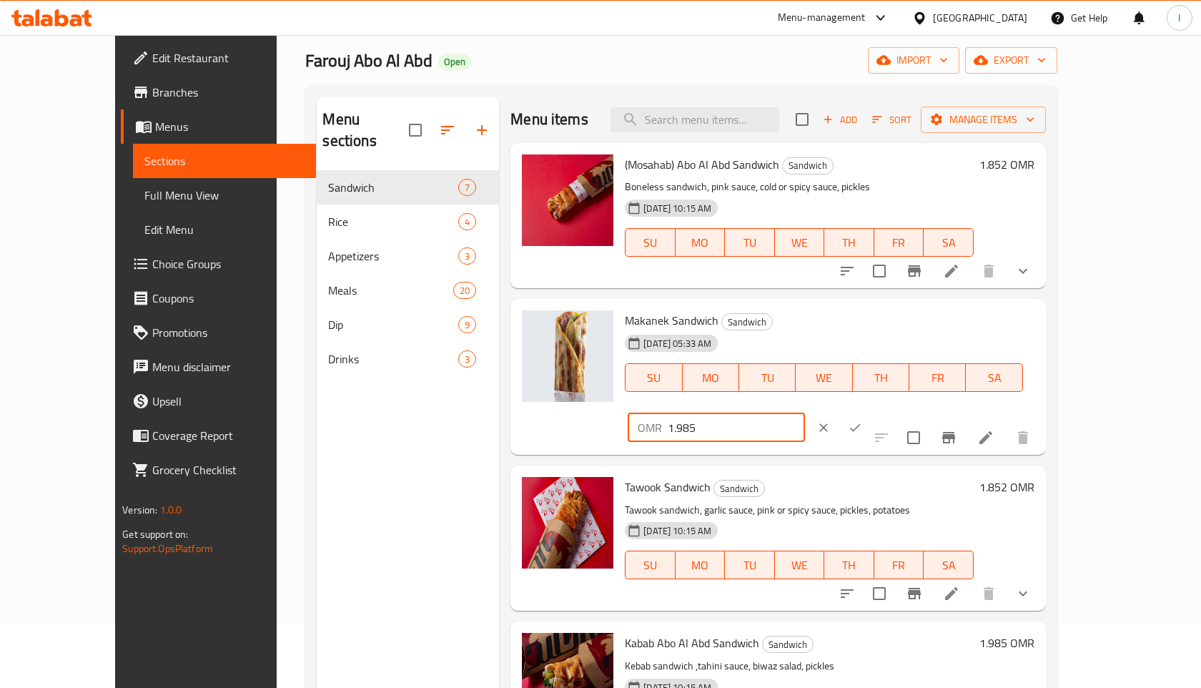
drag, startPoint x: 991, startPoint y: 327, endPoint x: 972, endPoint y: 326, distance: 19.3
click at [804, 413] on input "1.985" at bounding box center [736, 427] width 137 height 29
type input "1.852"
click at [871, 412] on button "ok" at bounding box center [854, 427] width 31 height 31
